Goal: Information Seeking & Learning: Learn about a topic

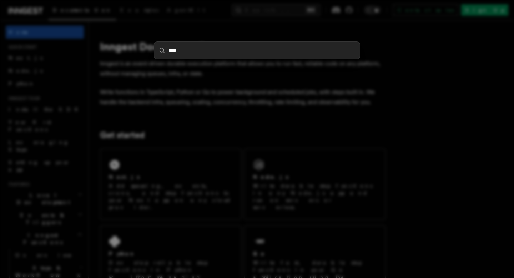
type input "*****"
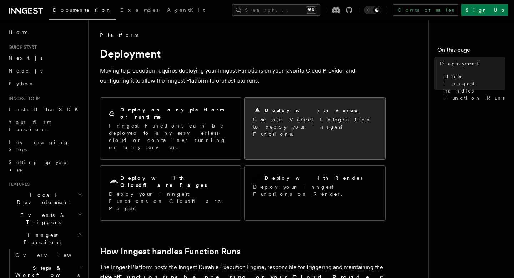
click at [273, 109] on h2 "Deploy with Vercel" at bounding box center [313, 110] width 96 height 7
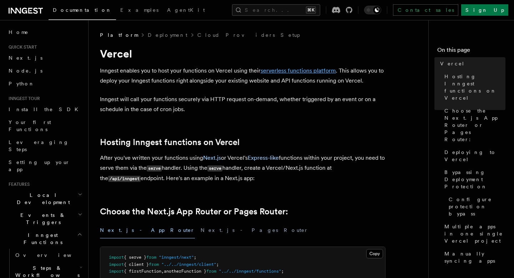
click at [280, 69] on link "serverless functions platform" at bounding box center [298, 70] width 75 height 7
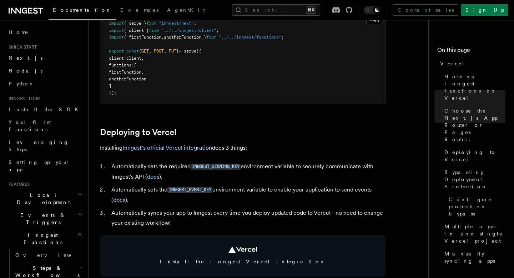
scroll to position [234, 0]
